Goal: Task Accomplishment & Management: Manage account settings

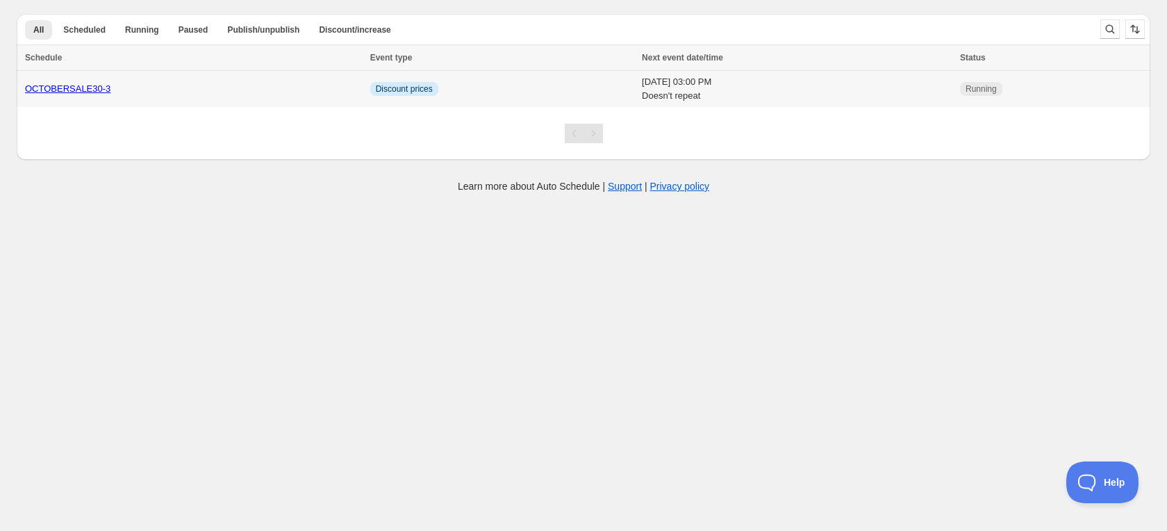
click at [278, 79] on td "OCTOBERSALE30-3" at bounding box center [192, 89] width 350 height 37
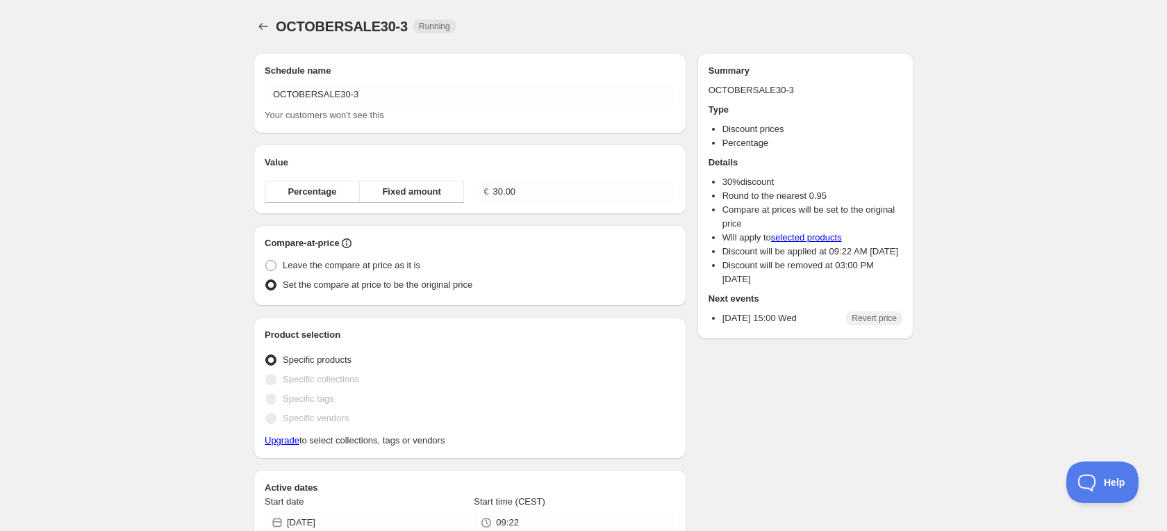
radio input "true"
checkbox input "true"
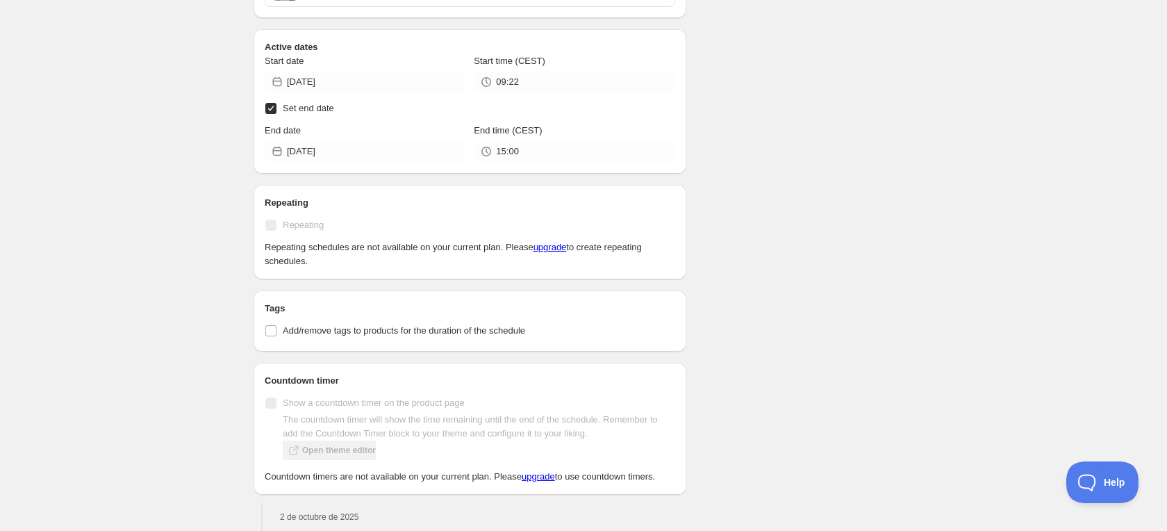
scroll to position [6331, 0]
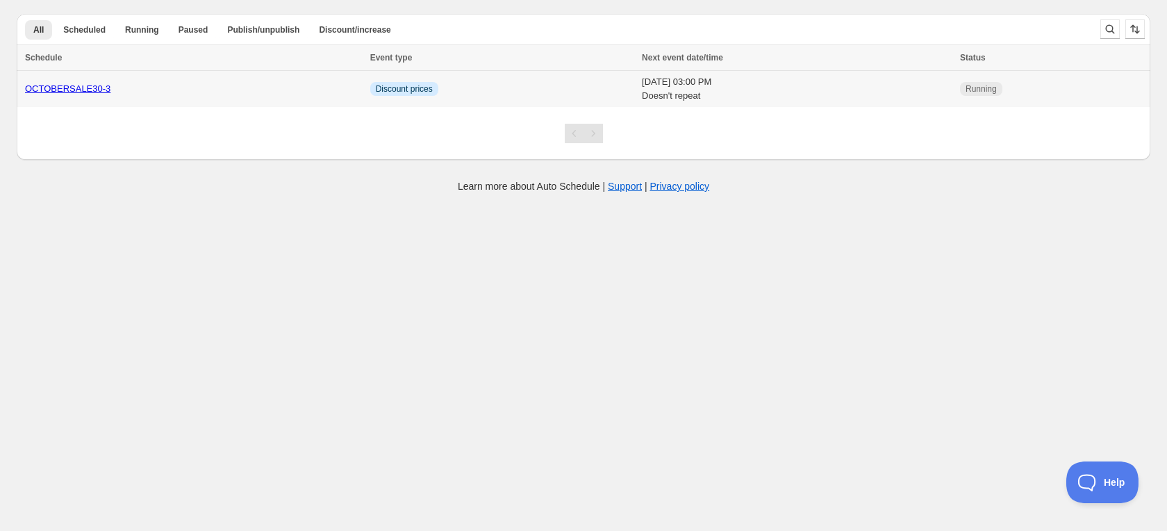
click at [274, 88] on div "OCTOBERSALE30-3" at bounding box center [193, 89] width 337 height 14
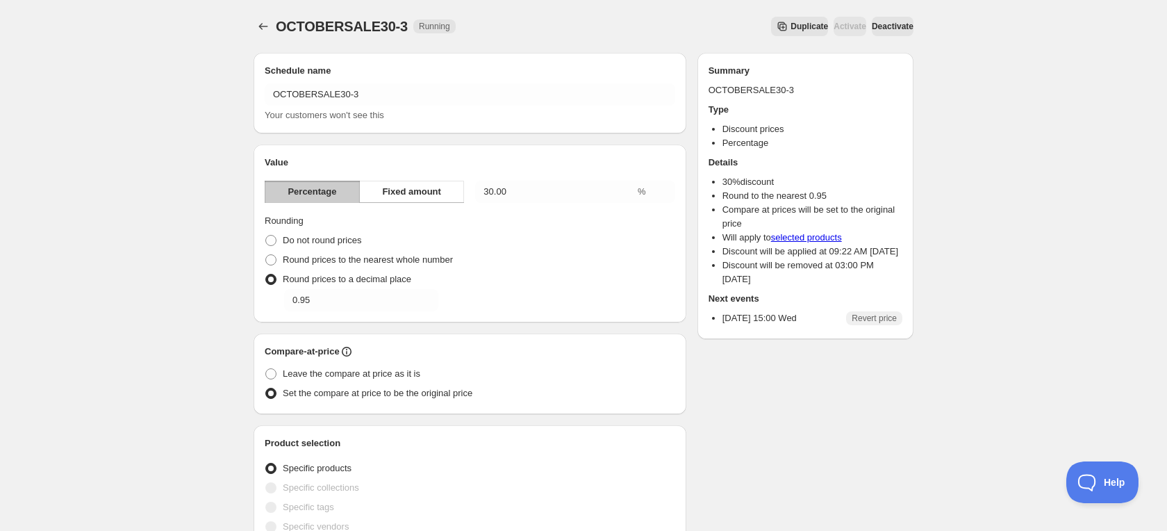
click at [791, 21] on span "Duplicate" at bounding box center [810, 26] width 38 height 11
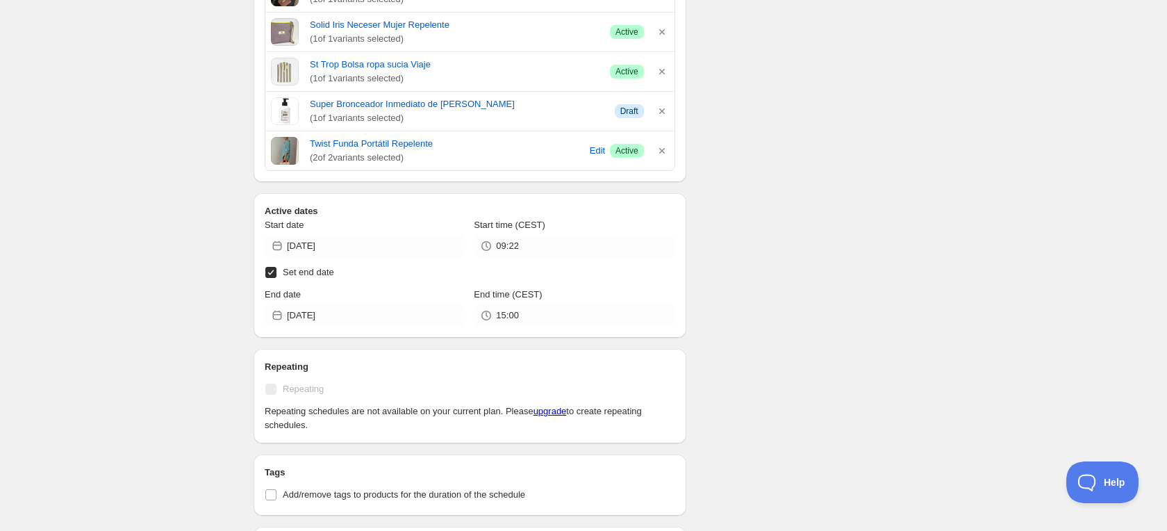
scroll to position [6241, 0]
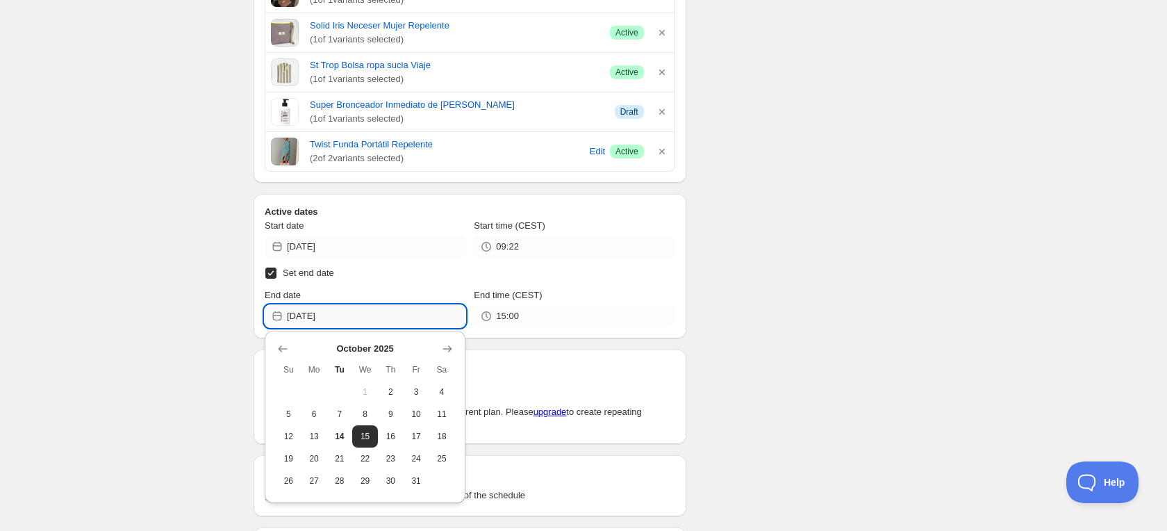
click at [345, 313] on input "[DATE]" at bounding box center [376, 316] width 179 height 22
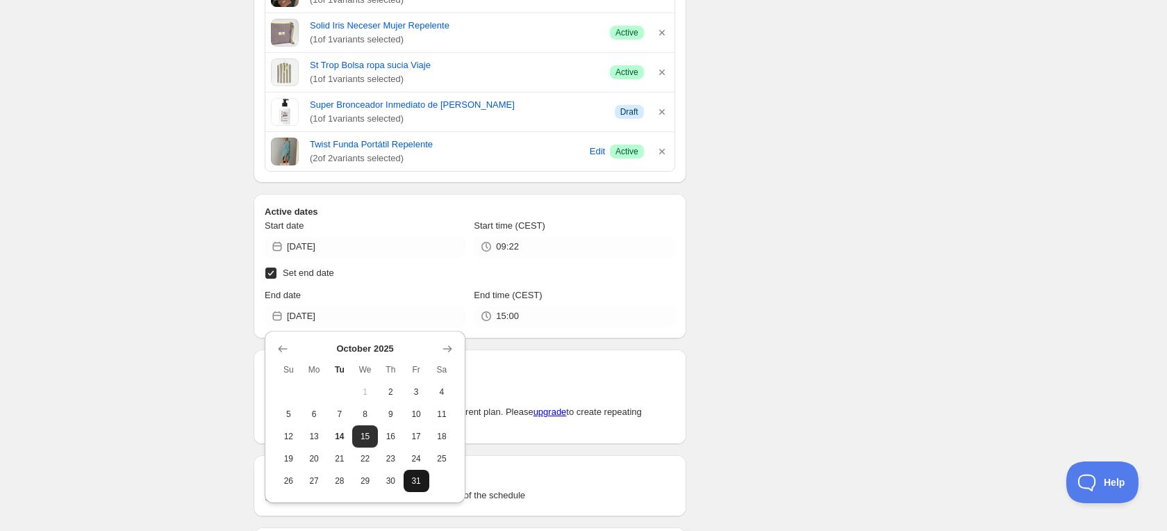
click at [409, 477] on span "31" at bounding box center [416, 480] width 15 height 11
type input "[DATE]"
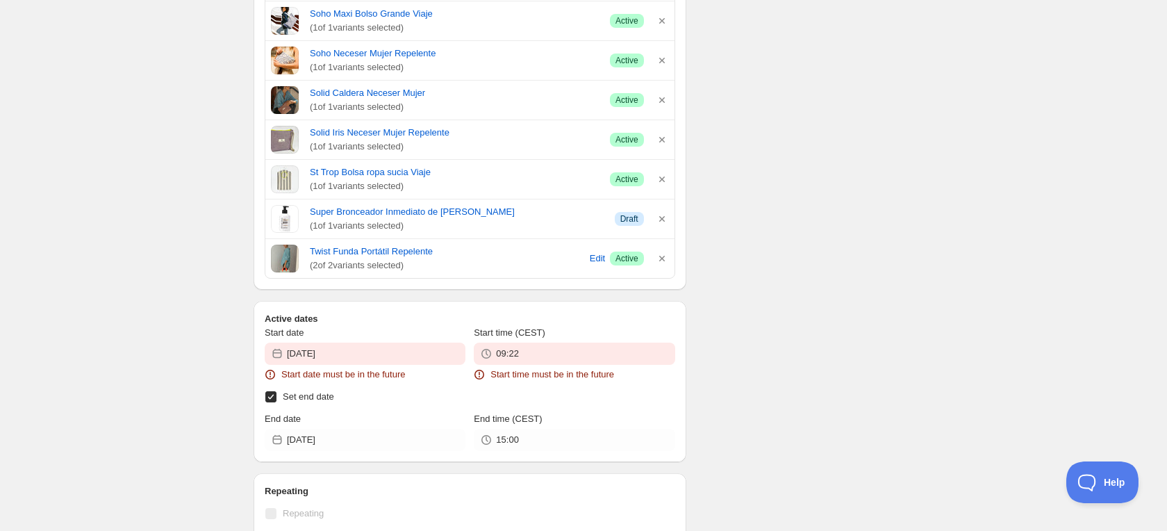
scroll to position [6348, 0]
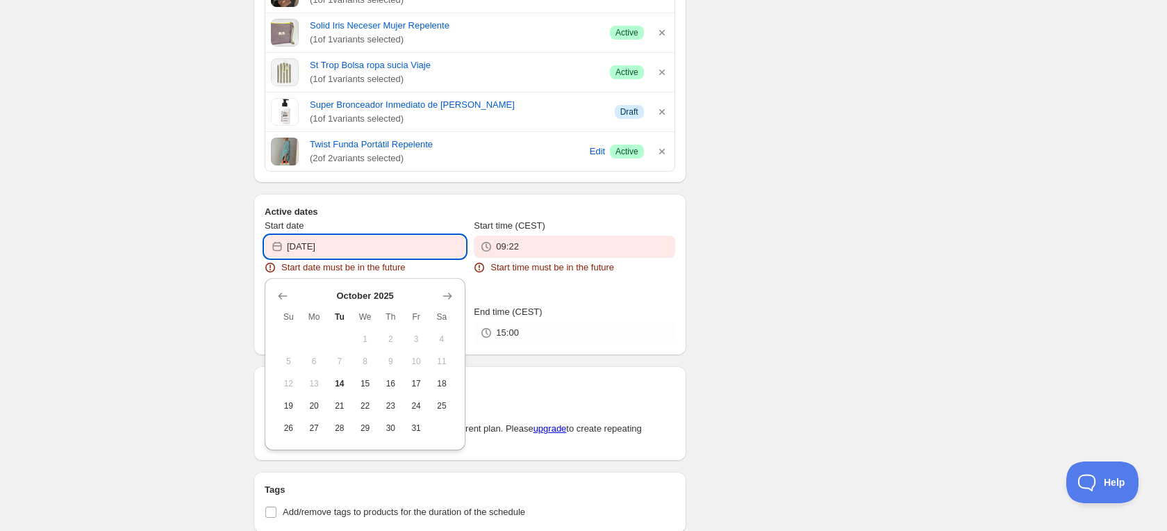
click at [384, 251] on input "[DATE]" at bounding box center [376, 247] width 179 height 22
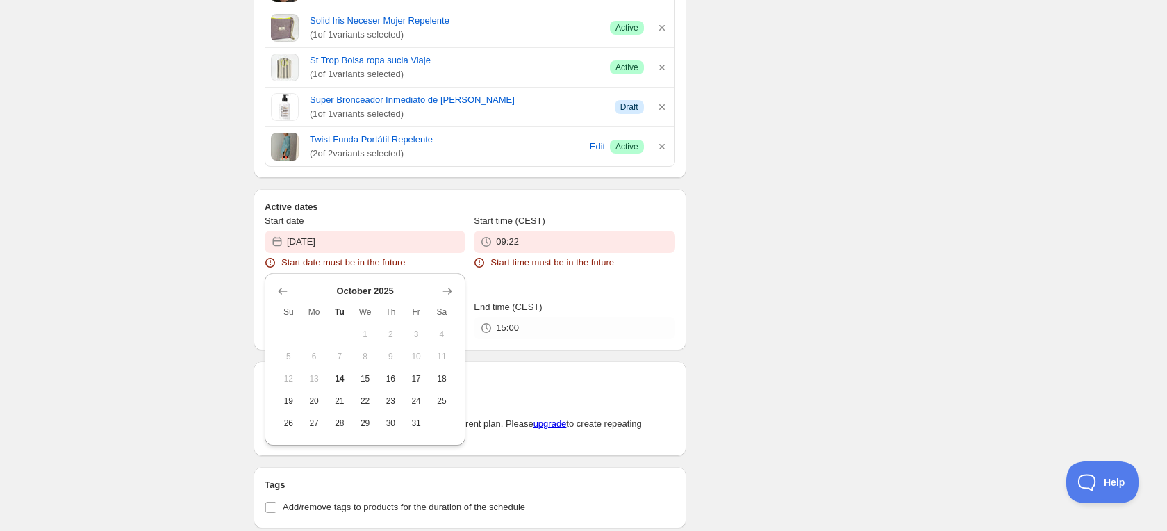
drag, startPoint x: 340, startPoint y: 381, endPoint x: 363, endPoint y: 358, distance: 32.9
click at [340, 381] on span "14" at bounding box center [340, 378] width 15 height 11
type input "[DATE]"
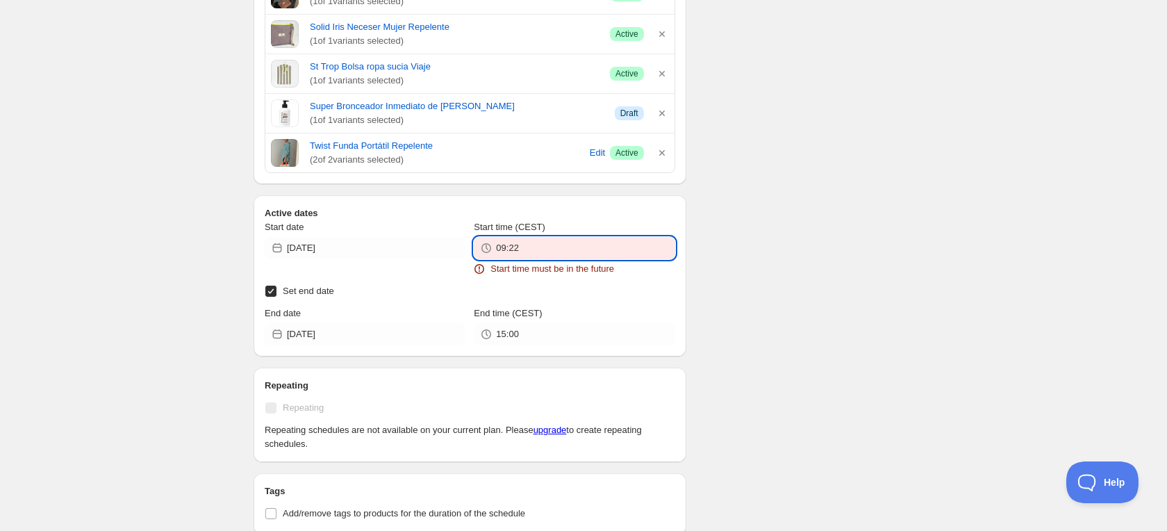
click at [513, 247] on input "09:22" at bounding box center [585, 248] width 179 height 22
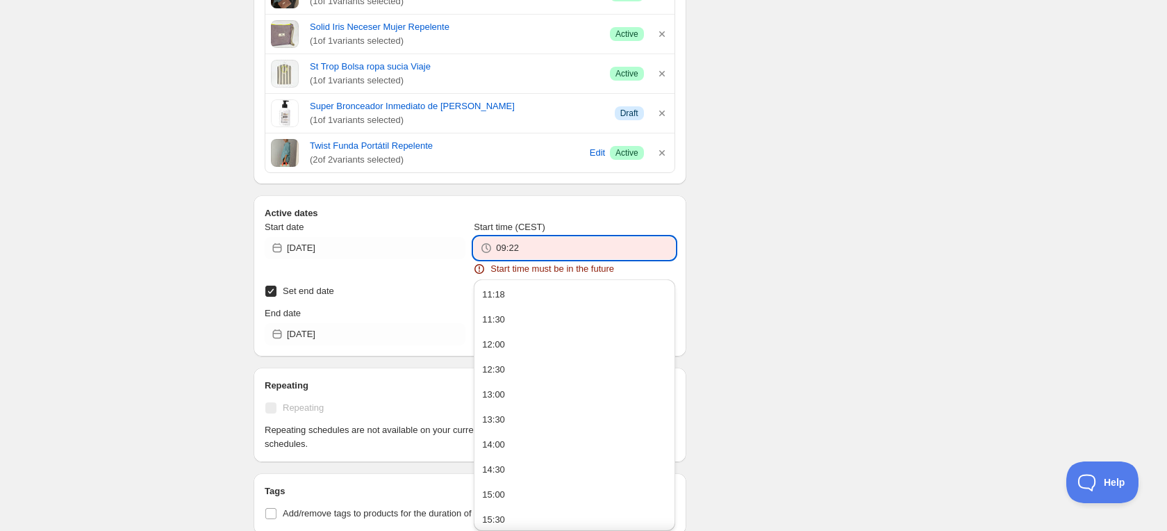
click at [502, 295] on div "11:18" at bounding box center [493, 295] width 23 height 14
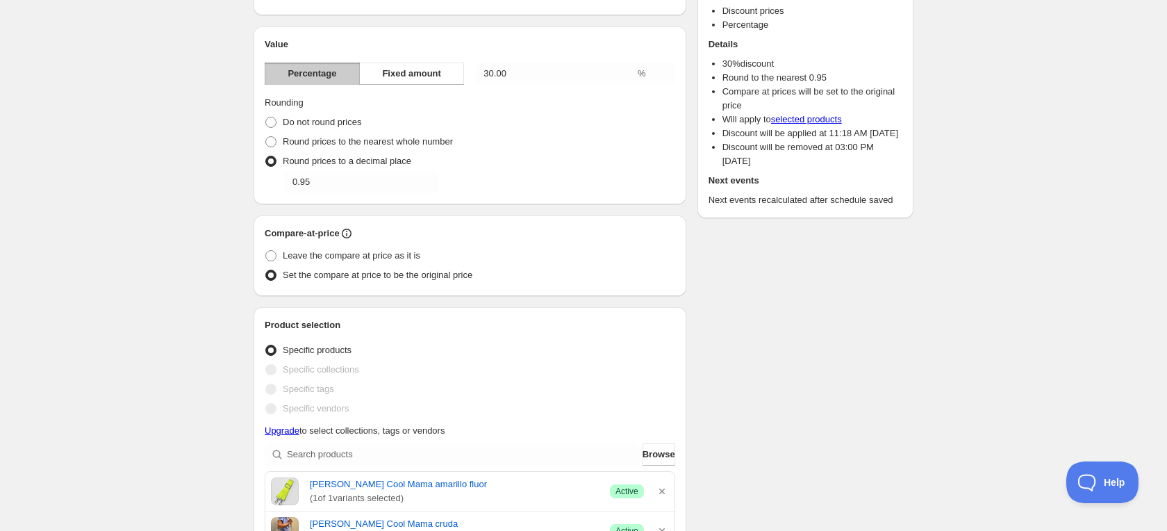
scroll to position [0, 0]
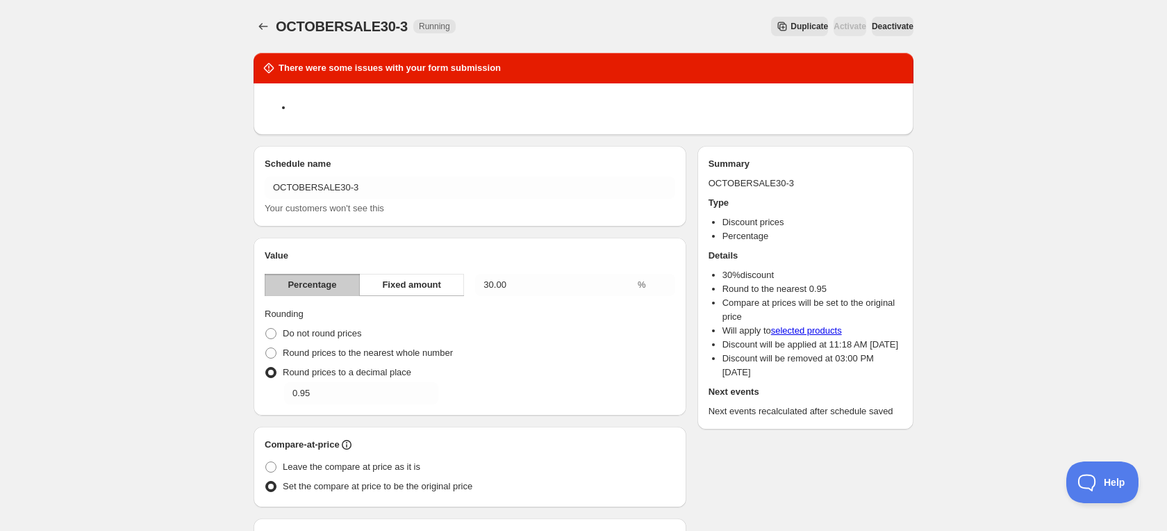
click at [887, 21] on span "Deactivate" at bounding box center [893, 26] width 42 height 11
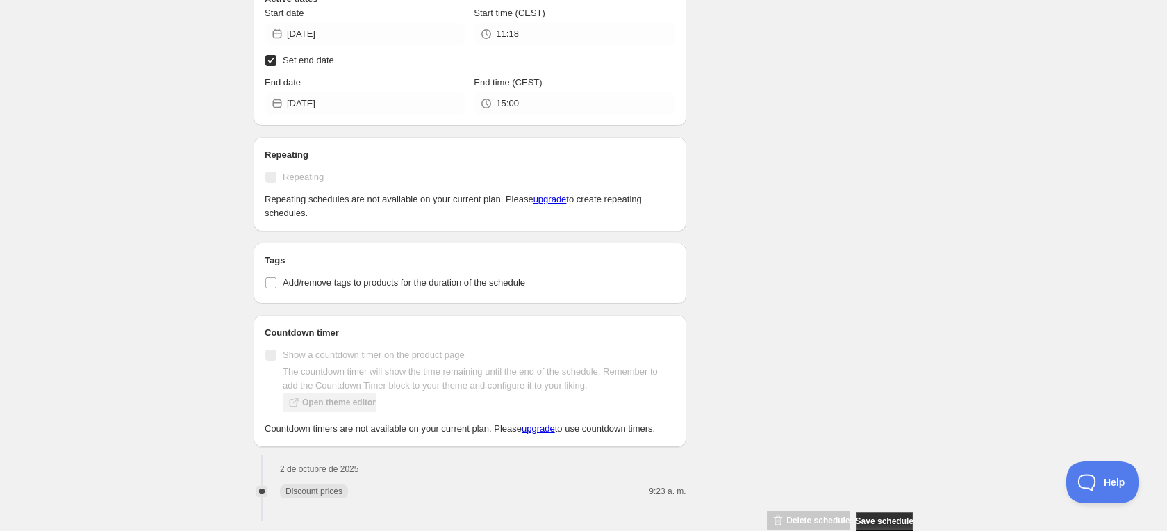
scroll to position [6587, 0]
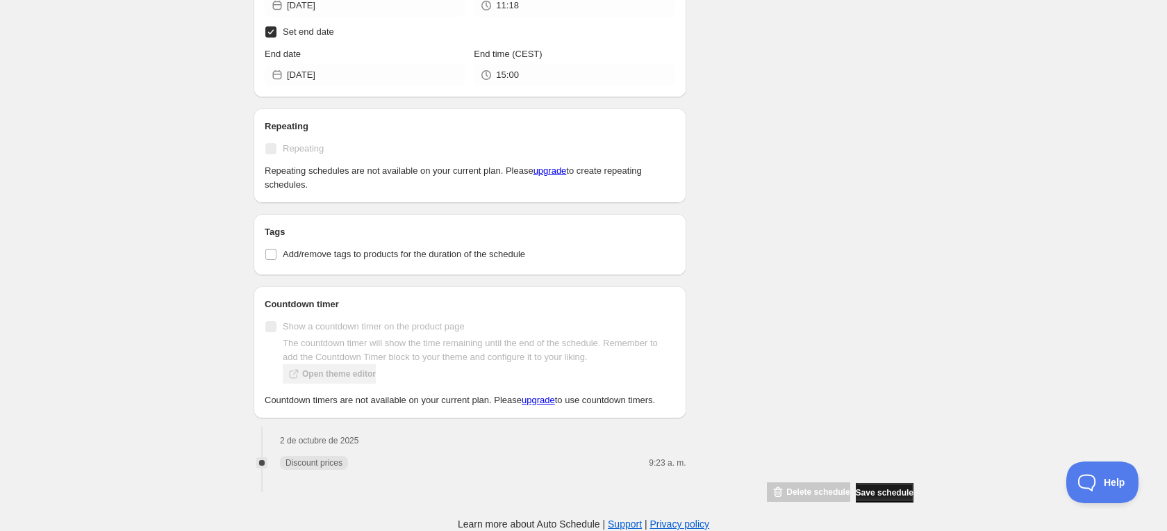
click at [880, 499] on button "Save schedule" at bounding box center [885, 492] width 58 height 19
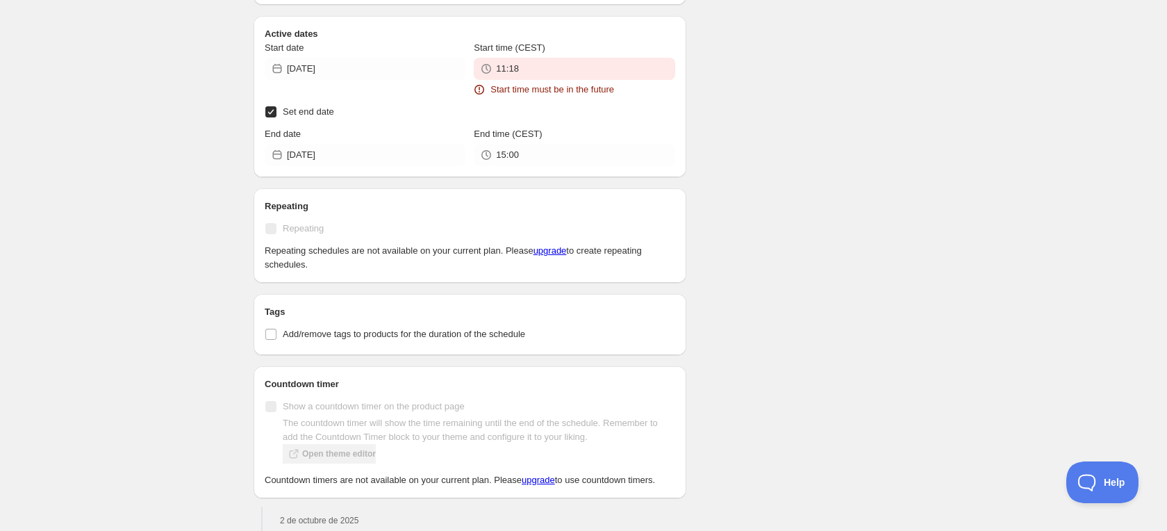
scroll to position [6510, 0]
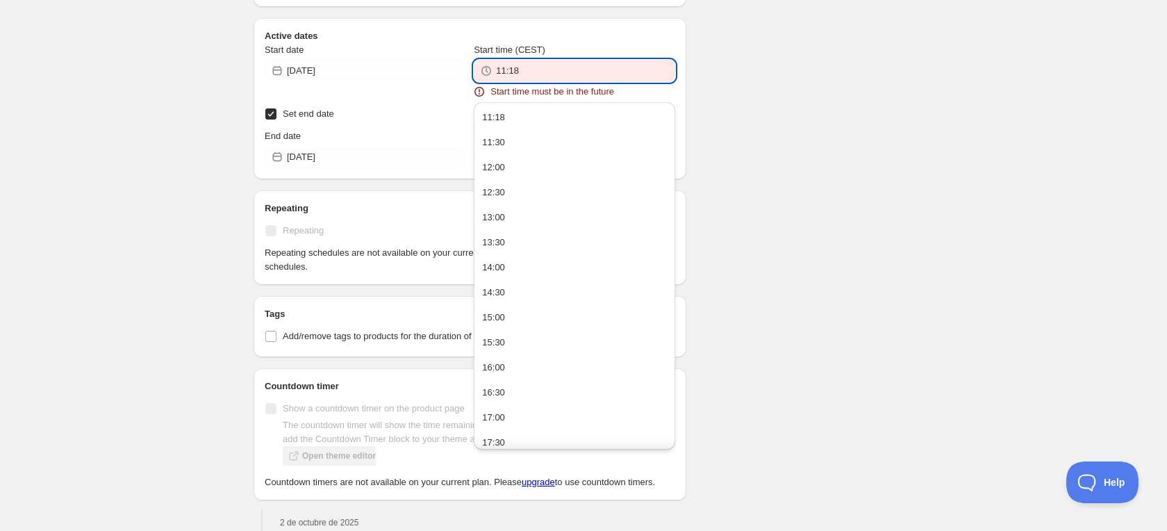
click at [566, 72] on input "11:18" at bounding box center [585, 71] width 179 height 22
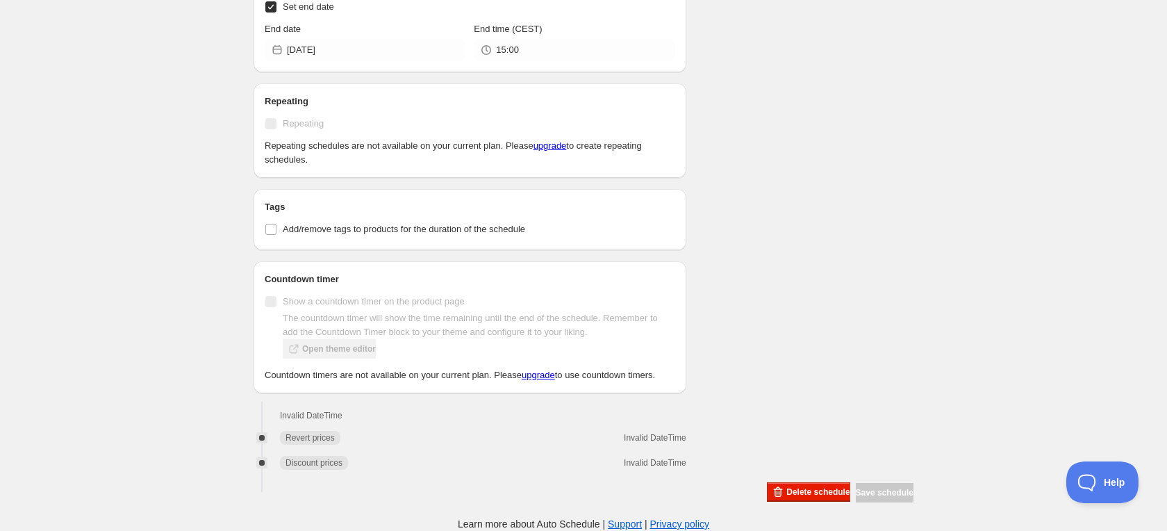
scroll to position [6416, 0]
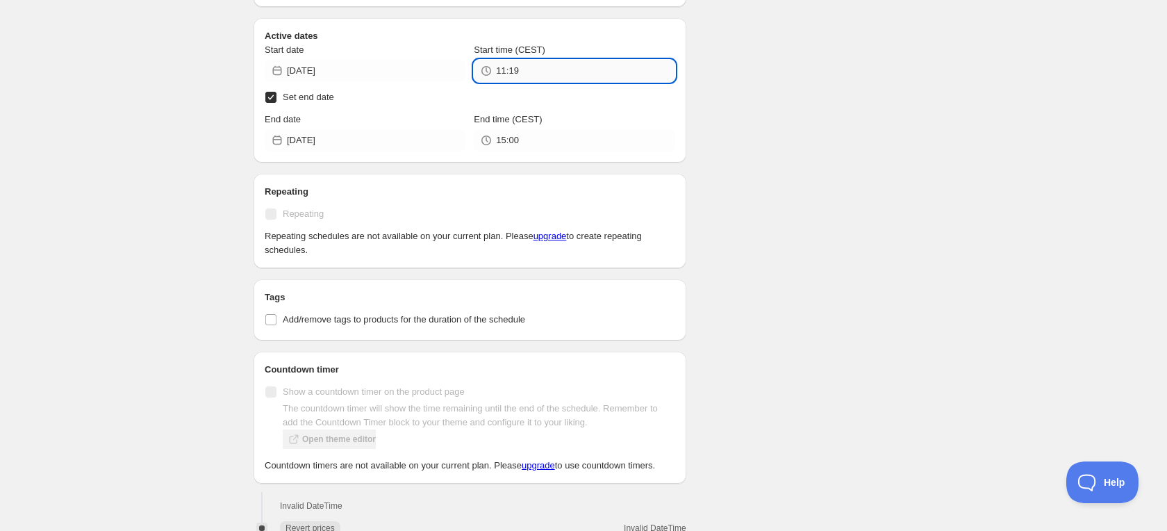
click at [542, 71] on input "11:19" at bounding box center [585, 71] width 179 height 22
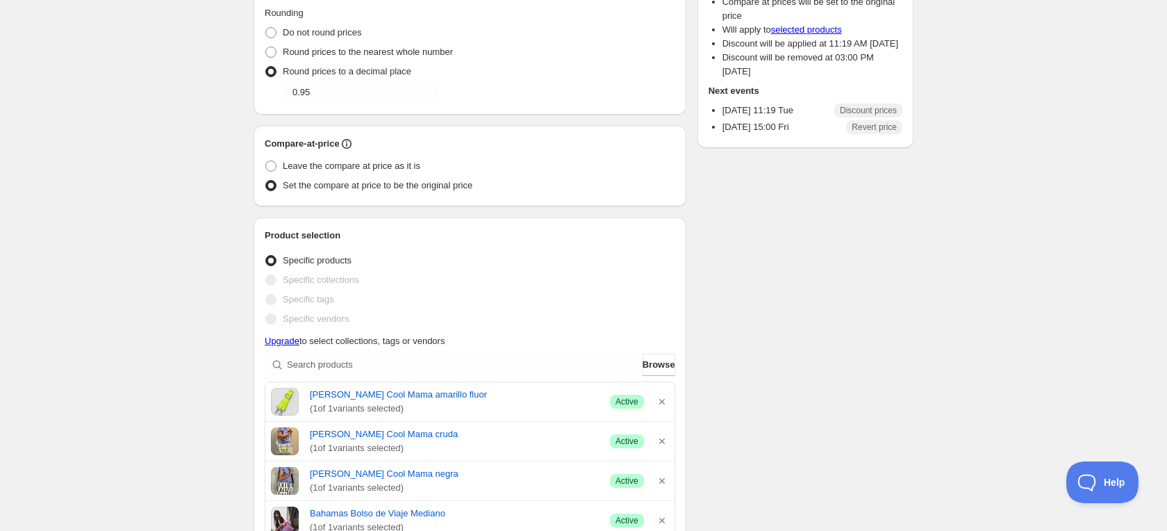
scroll to position [0, 0]
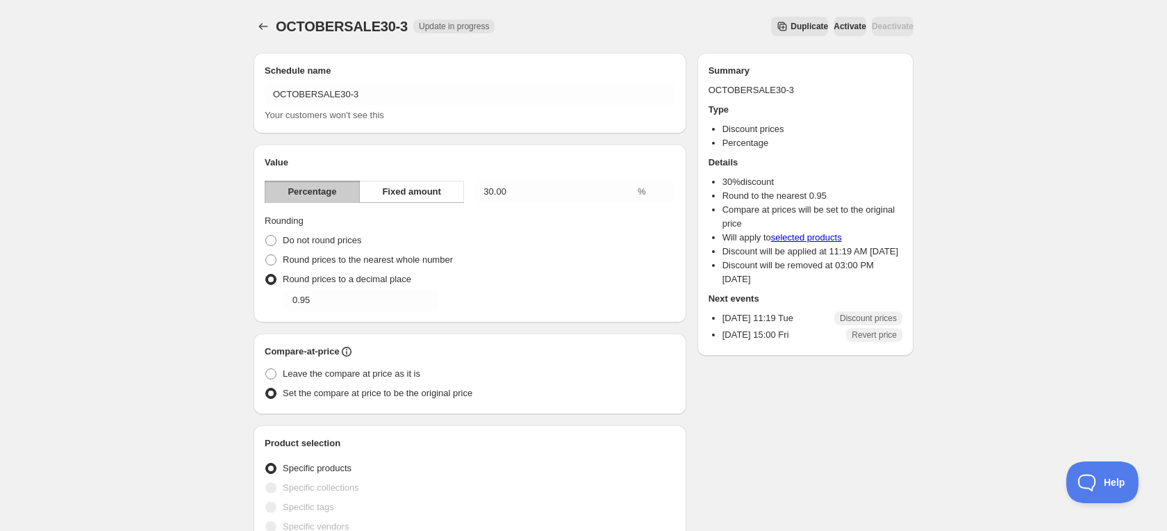
click at [834, 31] on span "Activate" at bounding box center [850, 26] width 33 height 11
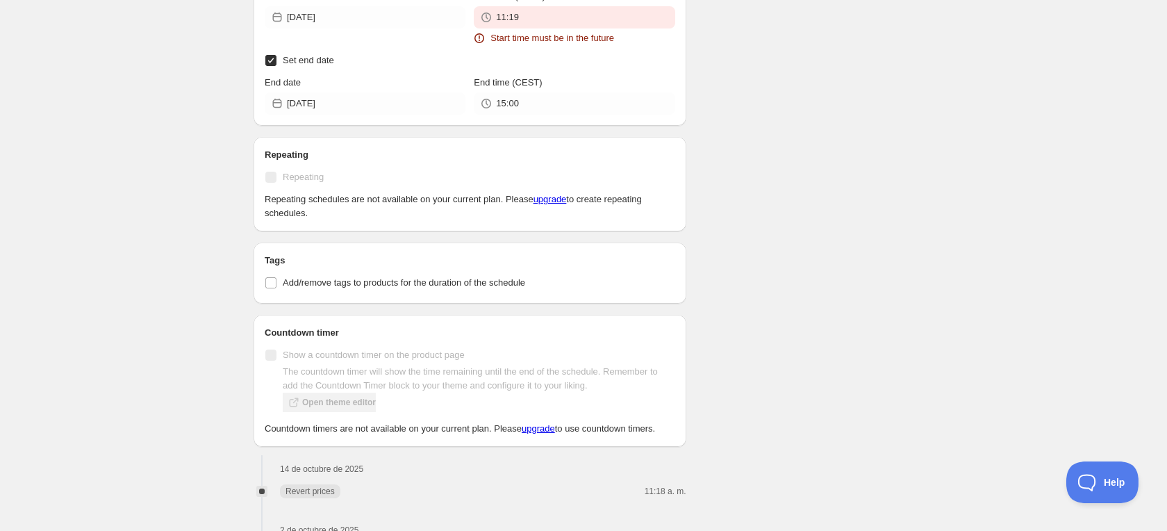
scroll to position [6439, 0]
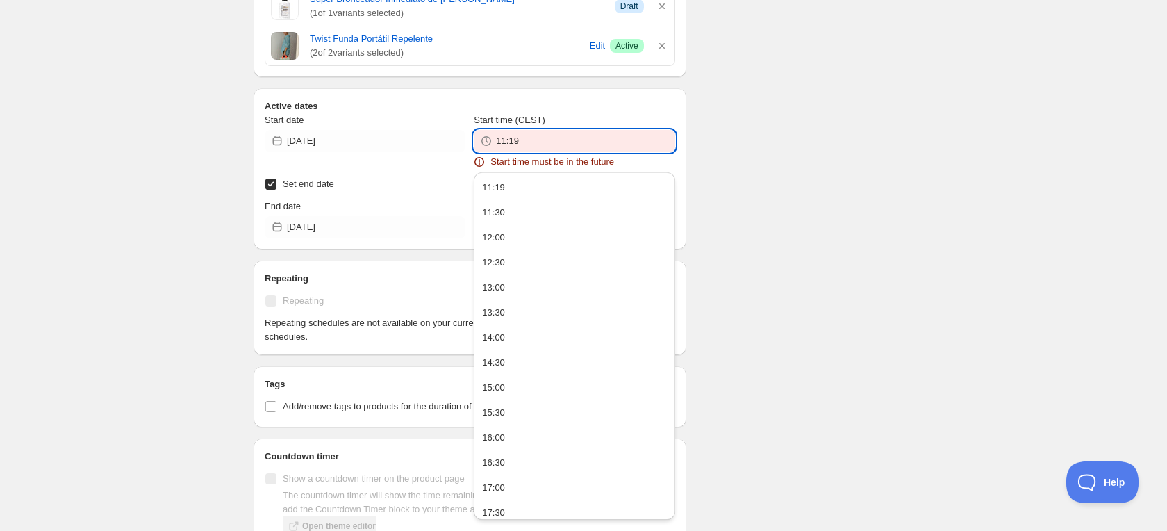
click at [580, 142] on input "11:19" at bounding box center [585, 141] width 179 height 22
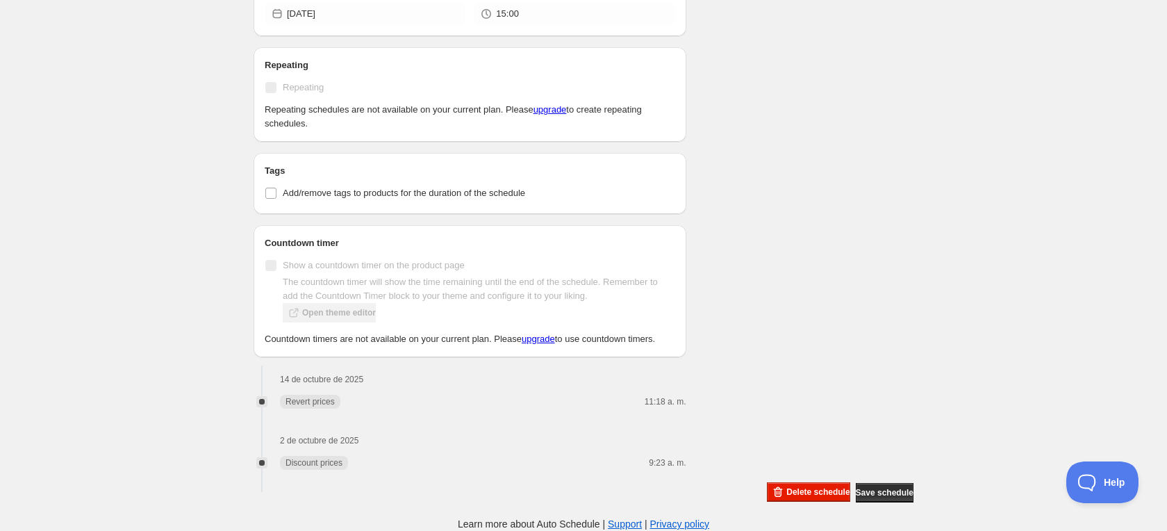
scroll to position [6503, 0]
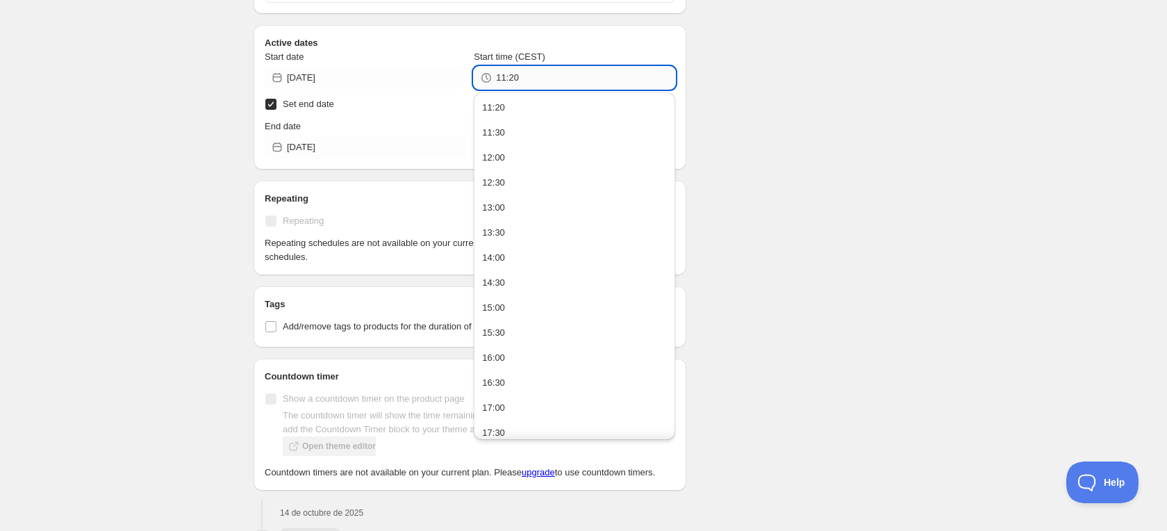
click at [578, 81] on input "11:20" at bounding box center [585, 78] width 179 height 22
type input "11:22"
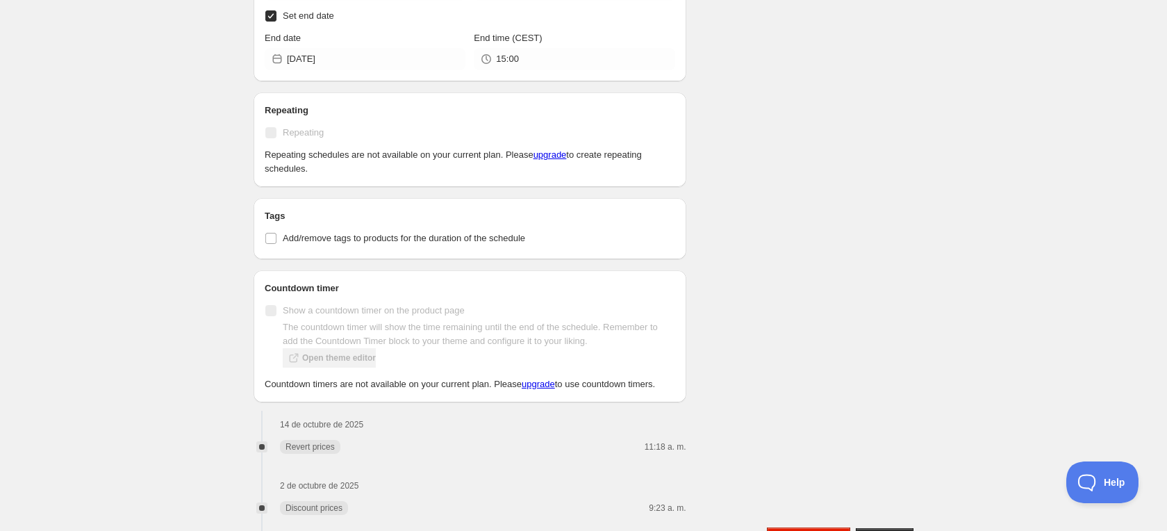
scroll to position [6648, 0]
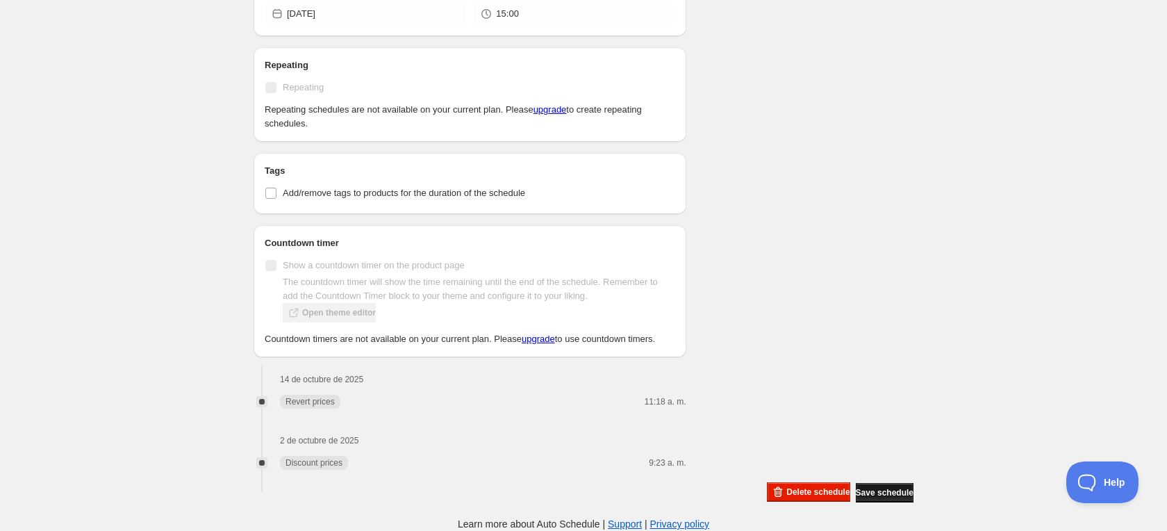
click at [874, 490] on span "Save schedule" at bounding box center [885, 492] width 58 height 11
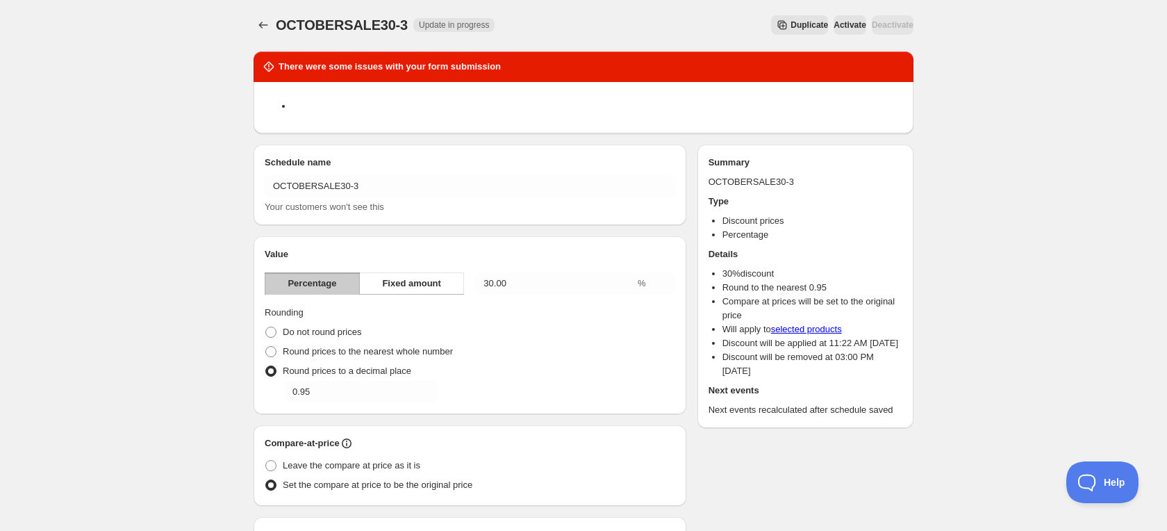
scroll to position [1, 0]
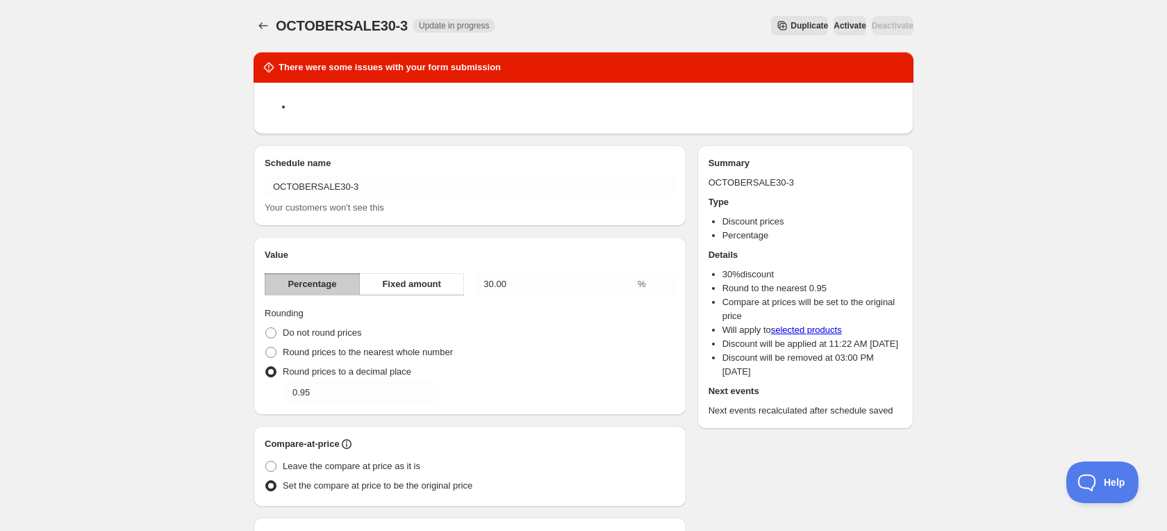
click at [834, 24] on span "Activate" at bounding box center [850, 25] width 33 height 11
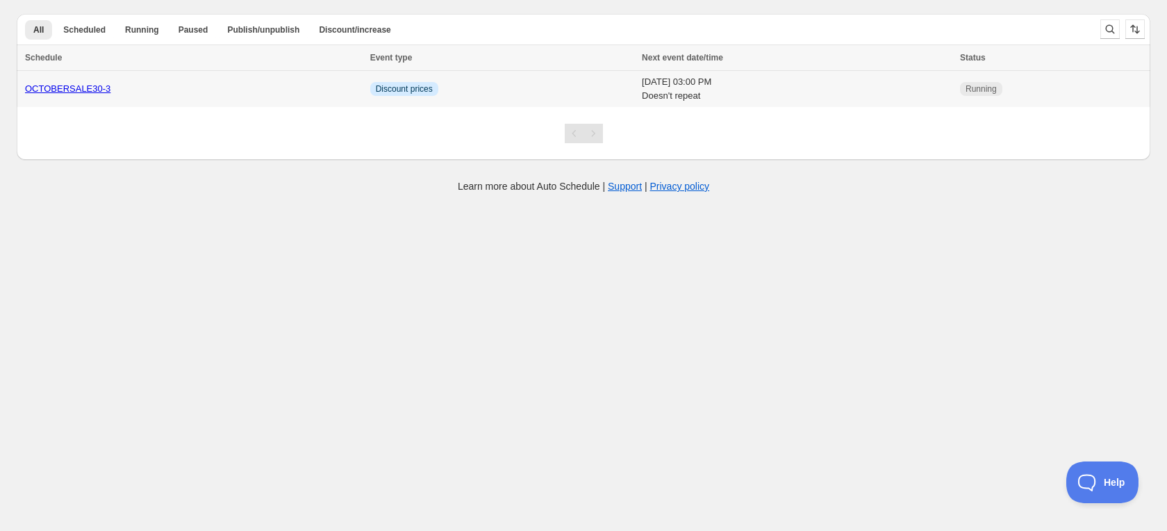
click at [211, 92] on div "OCTOBERSALE30-3" at bounding box center [193, 89] width 337 height 14
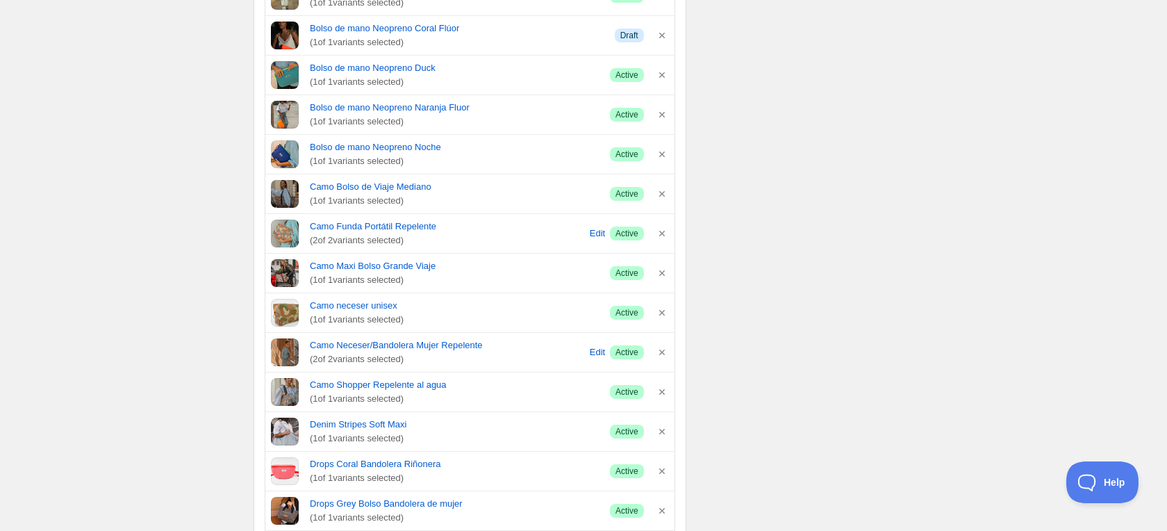
scroll to position [1052, 0]
